Goal: Task Accomplishment & Management: Manage account settings

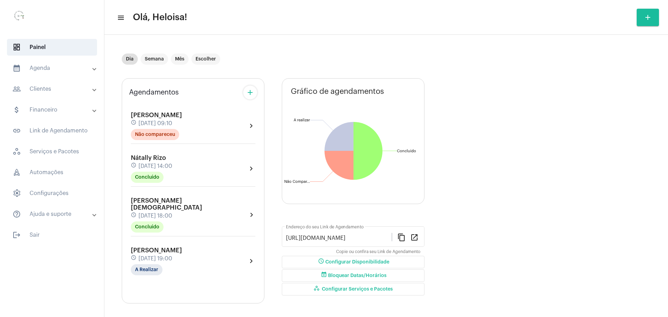
click at [45, 93] on mat-panel-title "people_outline Clientes" at bounding box center [53, 89] width 80 height 8
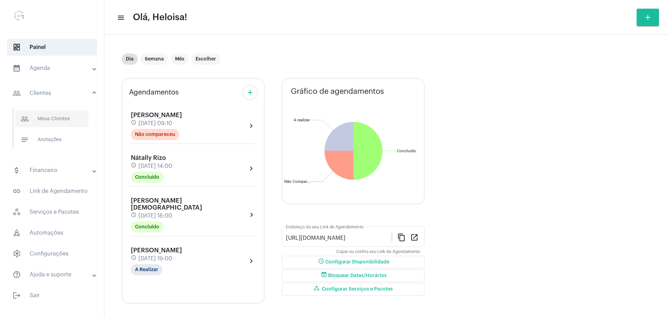
click at [47, 120] on span "people_outline Meus Clientes" at bounding box center [51, 119] width 73 height 17
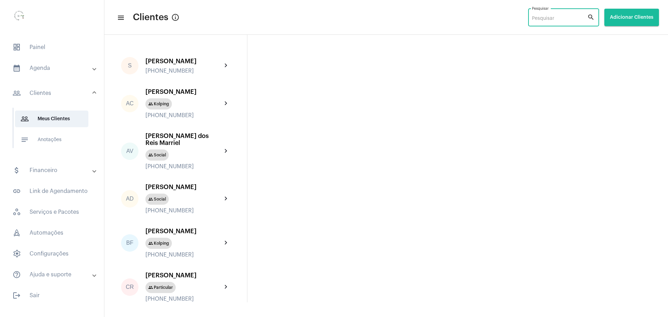
click at [552, 21] on input "Pesquisar" at bounding box center [559, 19] width 55 height 6
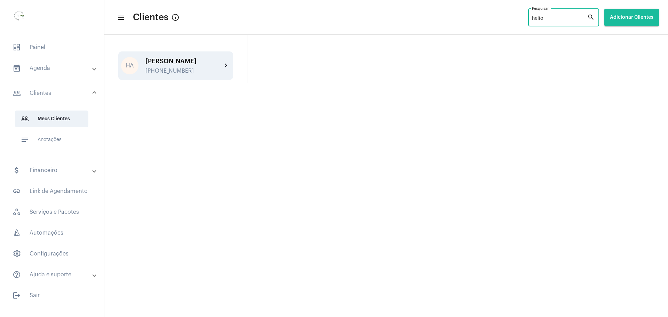
type input "helio"
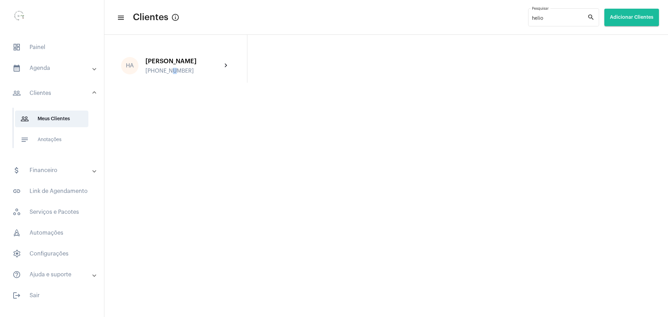
click at [172, 69] on div "[PHONE_NUMBER]" at bounding box center [184, 71] width 77 height 6
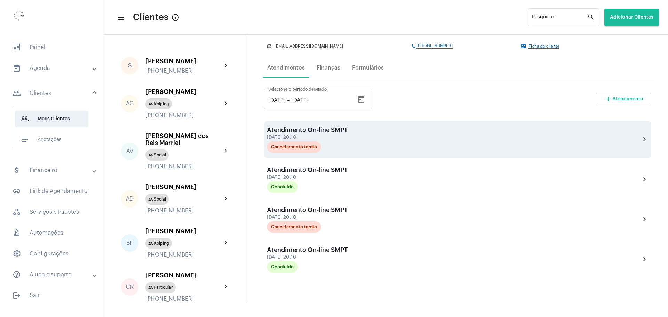
scroll to position [131, 0]
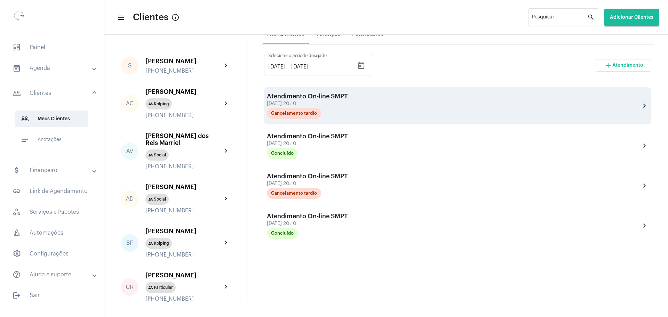
click at [286, 103] on div "[DATE] 20:10" at bounding box center [307, 103] width 81 height 5
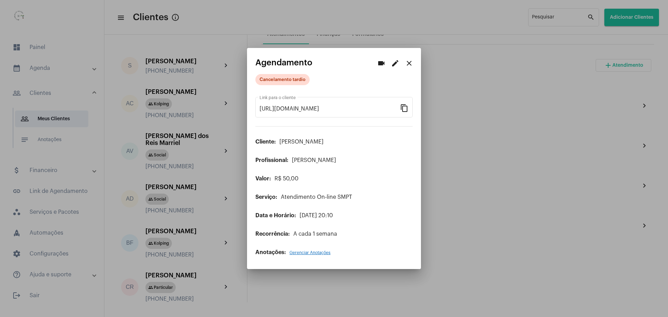
click at [475, 133] on div at bounding box center [334, 158] width 668 height 317
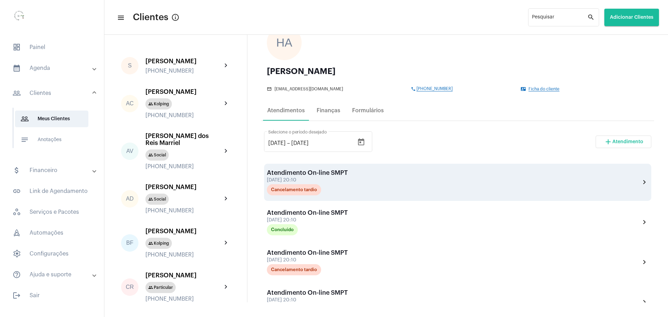
scroll to position [44, 0]
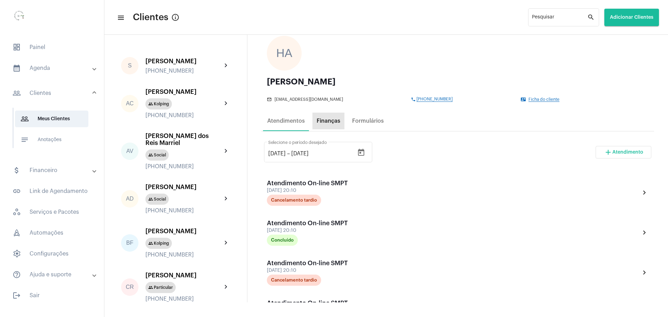
click at [331, 120] on div "Finanças" at bounding box center [329, 121] width 24 height 6
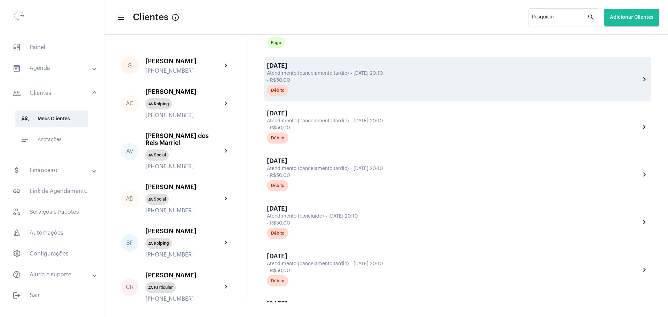
scroll to position [305, 0]
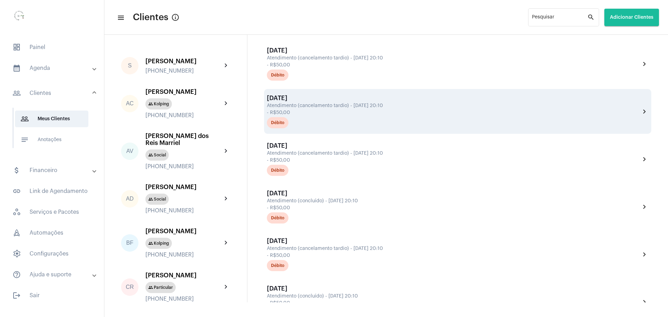
click at [334, 110] on div "- R$50,00" at bounding box center [453, 112] width 372 height 5
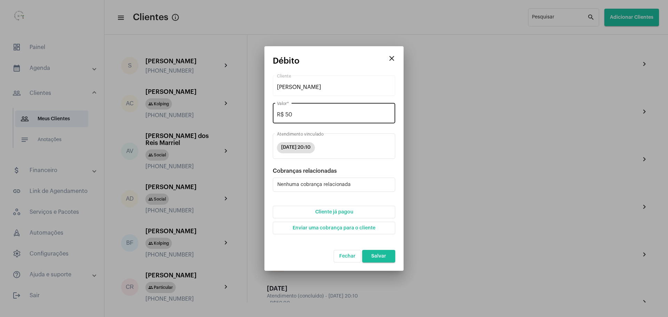
click at [294, 112] on div "R$ 50 Valor *" at bounding box center [334, 113] width 114 height 22
click at [273, 206] on button "Cliente já pagou" at bounding box center [334, 212] width 123 height 13
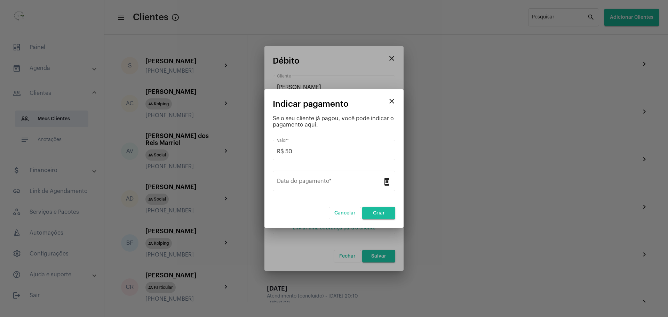
click at [385, 94] on button "close" at bounding box center [392, 101] width 14 height 14
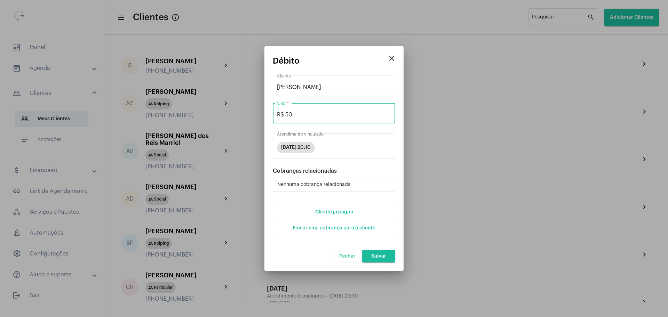
click at [294, 112] on input "R$ 50" at bounding box center [334, 115] width 114 height 6
click at [273, 206] on button "Cliente já pagou" at bounding box center [334, 212] width 123 height 13
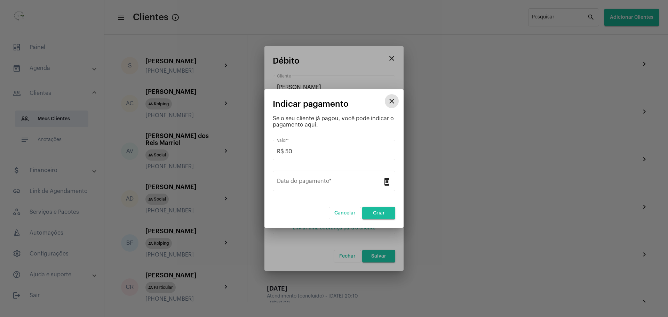
click at [385, 94] on button "close" at bounding box center [392, 101] width 14 height 14
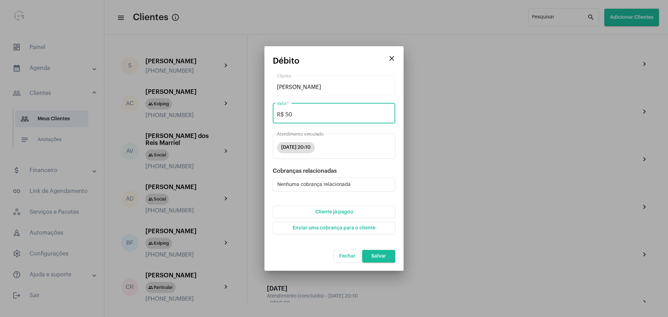
click at [294, 112] on input "R$ 50" at bounding box center [334, 115] width 114 height 6
type input "R$ 0"
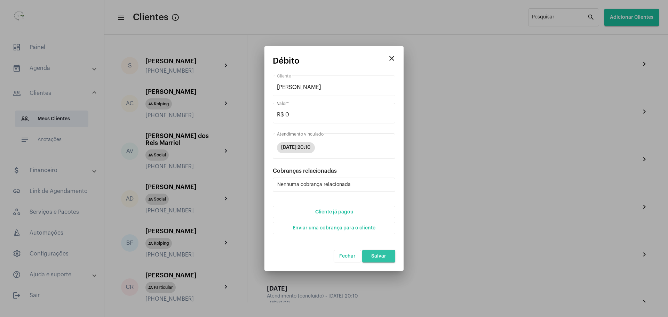
click at [383, 255] on span "Salvar" at bounding box center [378, 256] width 15 height 5
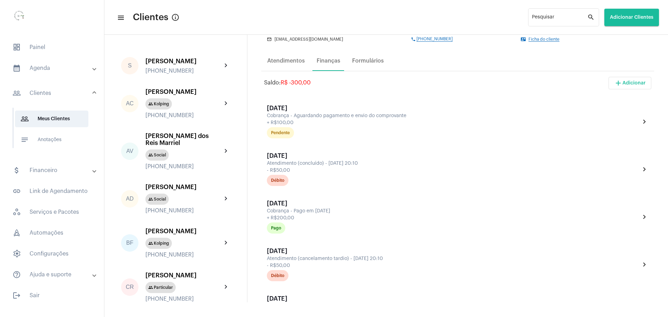
scroll to position [87, 0]
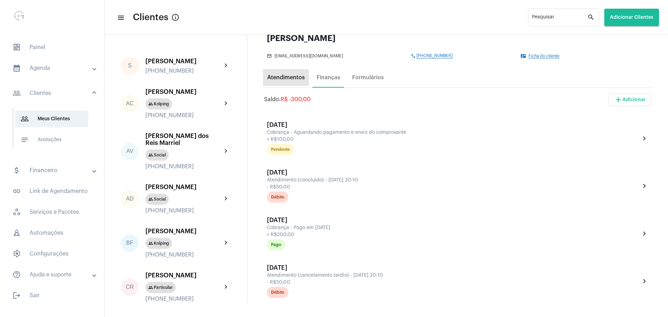
click at [277, 77] on div "Atendimentos" at bounding box center [286, 77] width 38 height 6
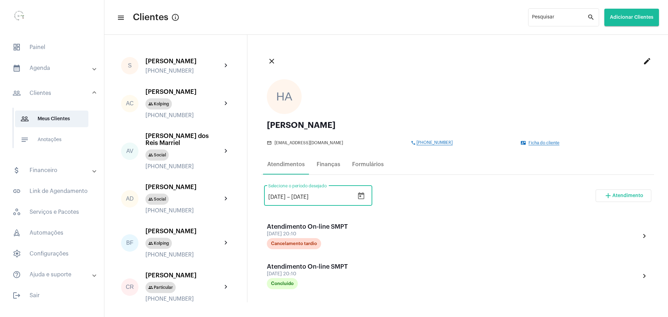
drag, startPoint x: 272, startPoint y: 196, endPoint x: 262, endPoint y: 196, distance: 9.8
click at [264, 197] on div "[DATE] [DATE] – [DATE] Selecione o período desejado" at bounding box center [318, 195] width 108 height 22
type input "[DATE]"
click at [308, 198] on input "[DATE]" at bounding box center [312, 197] width 42 height 6
type input "[DATE]"
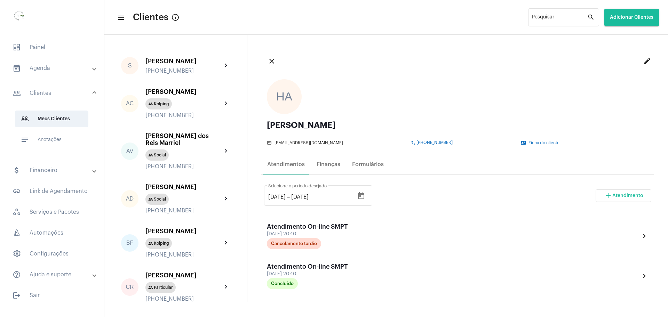
click at [432, 185] on div "[DATE] [DATE] – [DATE] Selecione o período desejado add Atendimento" at bounding box center [457, 198] width 387 height 33
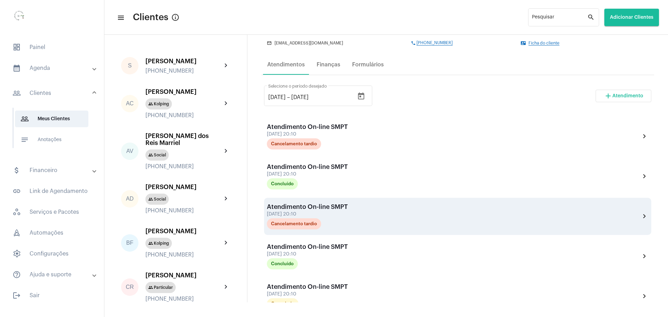
scroll to position [80, 0]
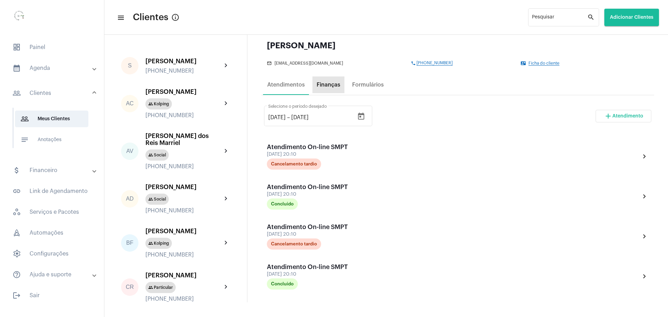
click at [322, 87] on div "Finanças" at bounding box center [329, 85] width 24 height 6
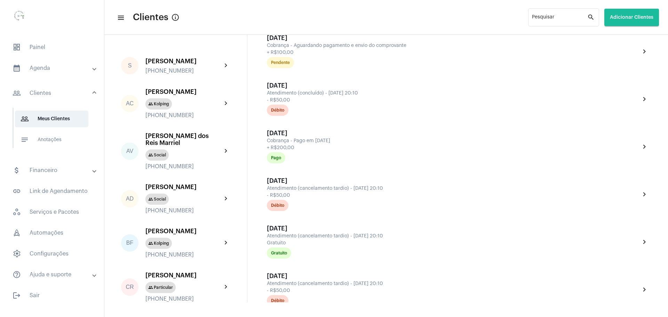
scroll to position [218, 0]
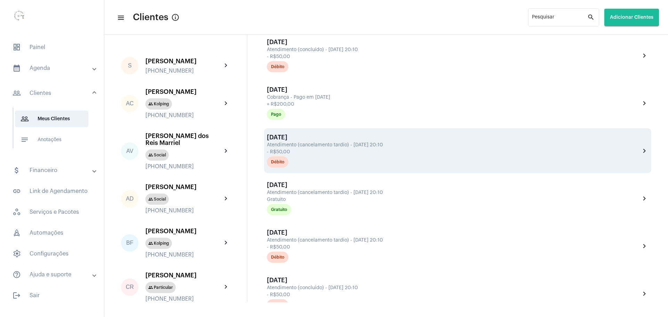
click at [323, 151] on div "- R$50,00" at bounding box center [453, 152] width 372 height 5
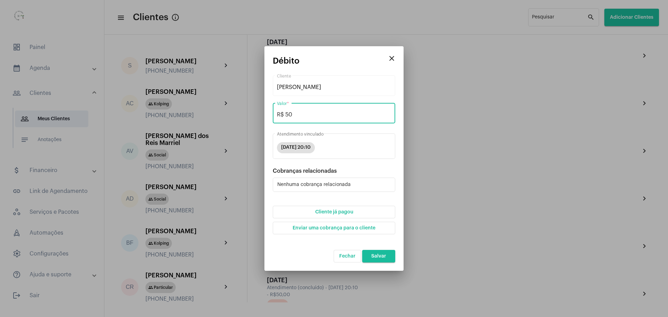
click at [302, 112] on input "R$ 50" at bounding box center [334, 115] width 114 height 6
type input "R$ 0"
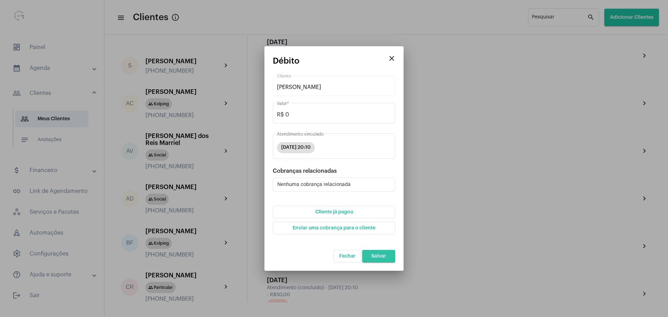
click at [378, 260] on button "Salvar" at bounding box center [378, 256] width 33 height 13
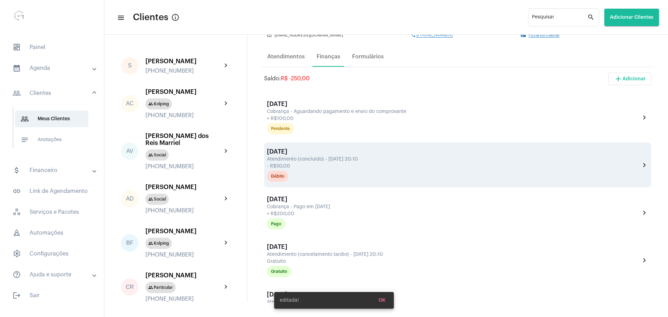
scroll to position [87, 0]
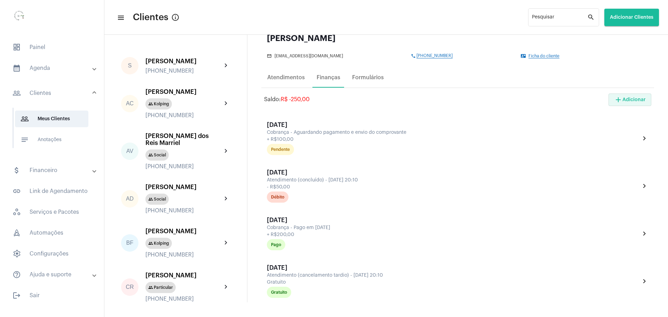
click at [626, 103] on button "add Adicionar" at bounding box center [630, 100] width 43 height 13
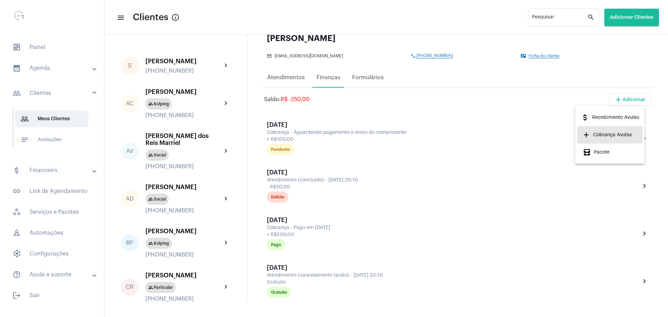
click at [607, 132] on span "add Cobrança Avulsa" at bounding box center [607, 135] width 49 height 13
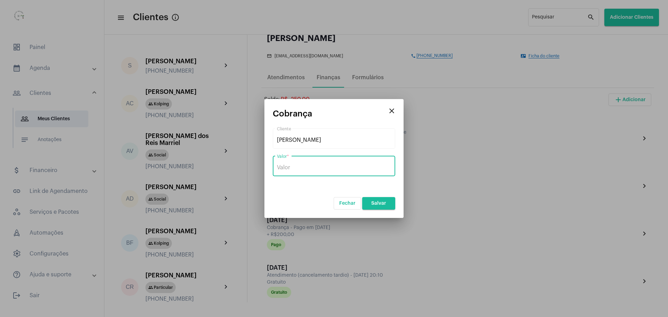
click at [361, 168] on input "Valor *" at bounding box center [334, 168] width 114 height 6
type input "R$ 150"
click at [380, 204] on span "Salvar" at bounding box center [378, 203] width 15 height 5
